Goal: Check status: Check status

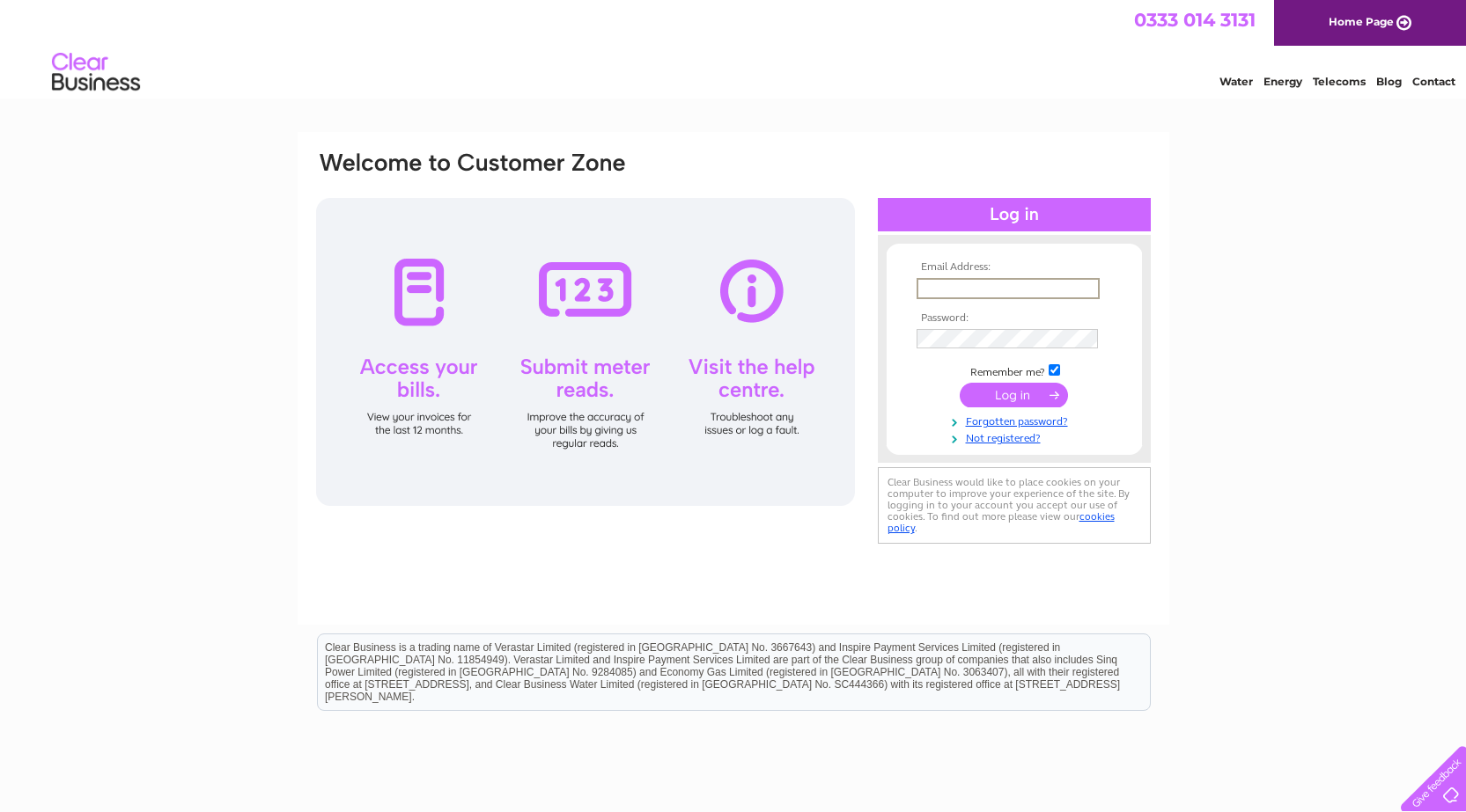
click at [1021, 284] on input "text" at bounding box center [1008, 288] width 183 height 21
type input "dialaspare@gmail.com"
click at [1018, 402] on input "submit" at bounding box center [1014, 394] width 108 height 25
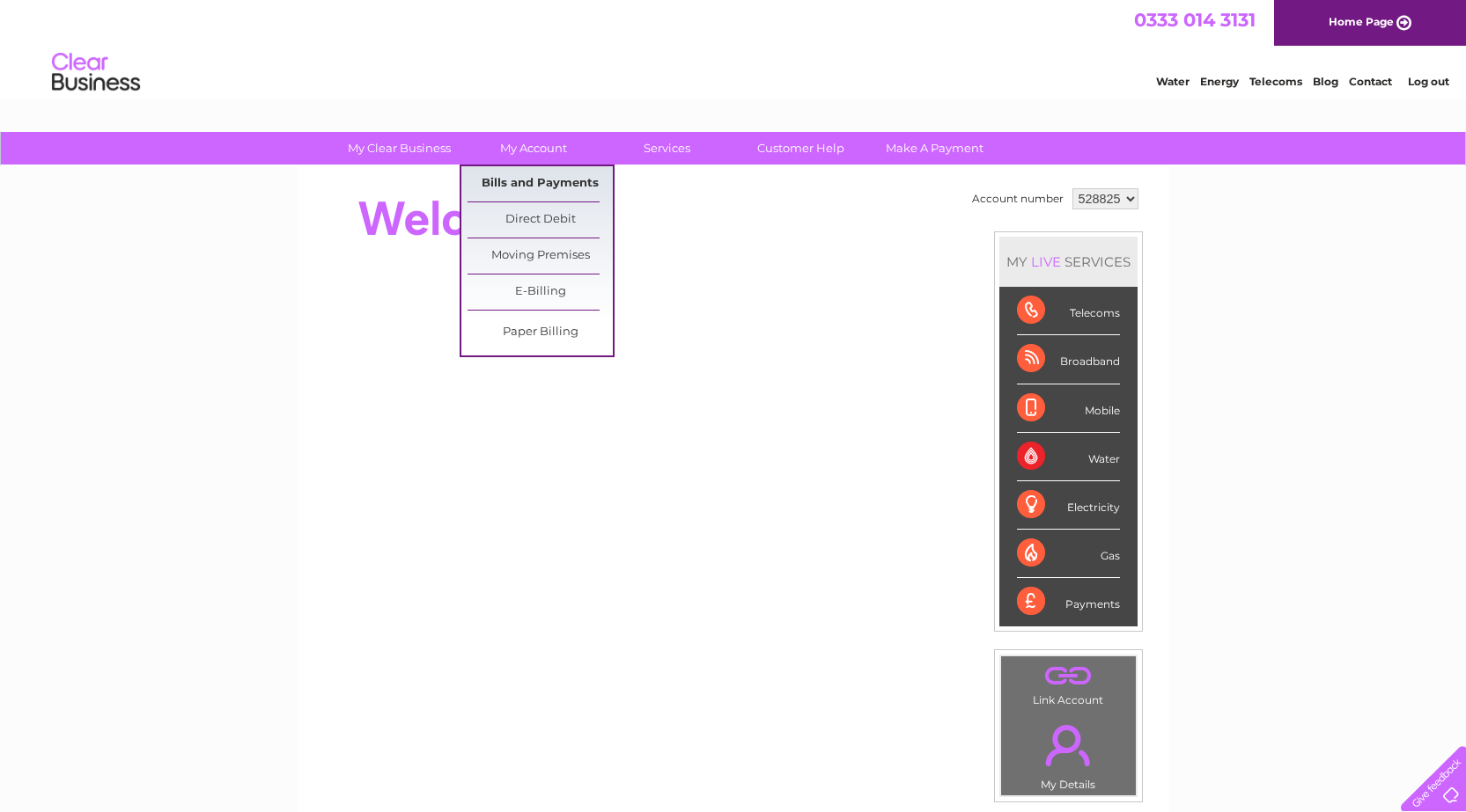
click at [535, 177] on link "Bills and Payments" at bounding box center [540, 184] width 146 height 35
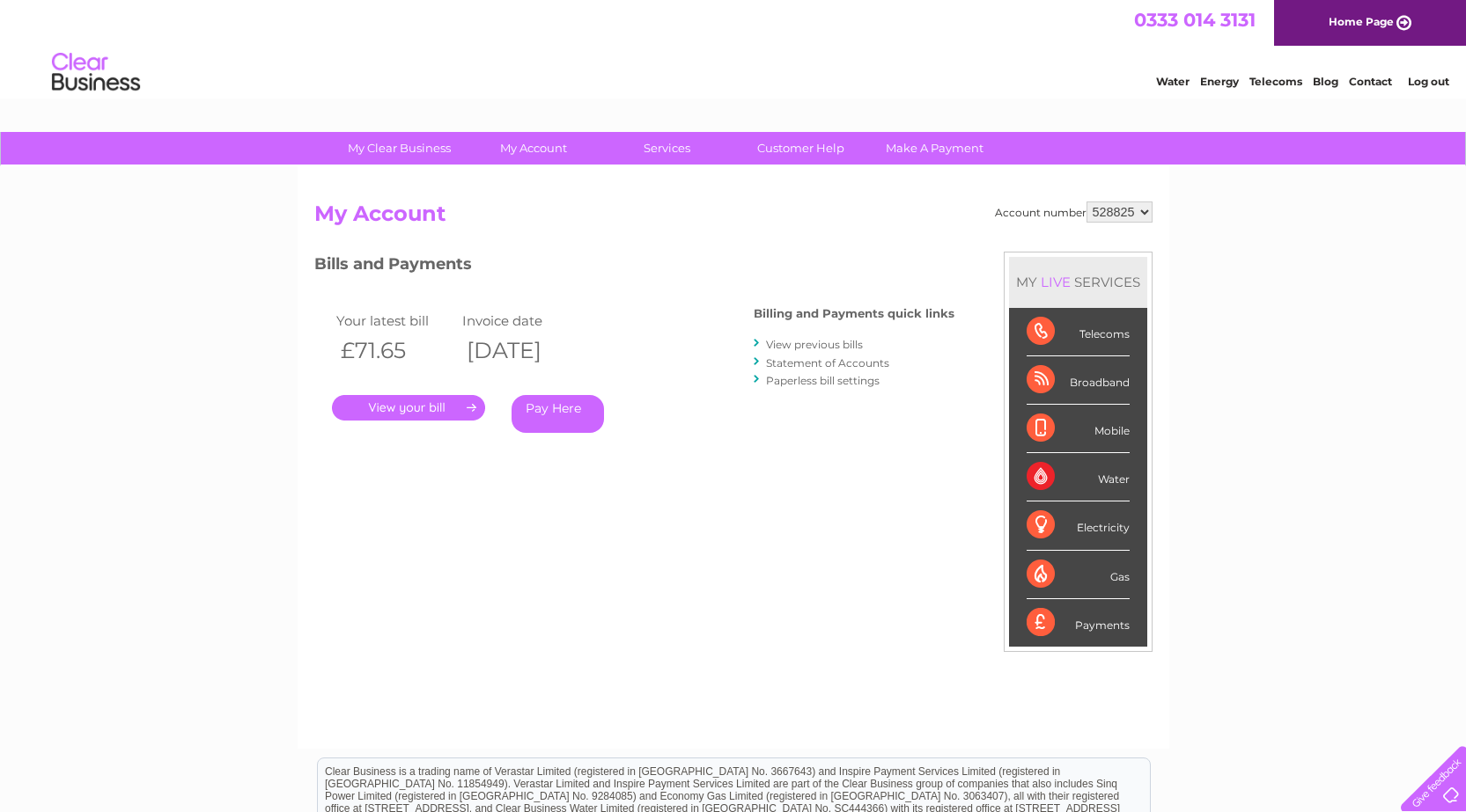
click at [415, 409] on link "." at bounding box center [409, 408] width 153 height 26
